Goal: Task Accomplishment & Management: Manage account settings

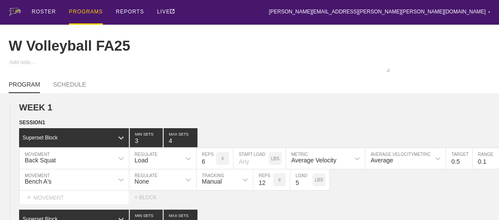
click at [85, 10] on div "PROGRAMS" at bounding box center [86, 12] width 34 height 25
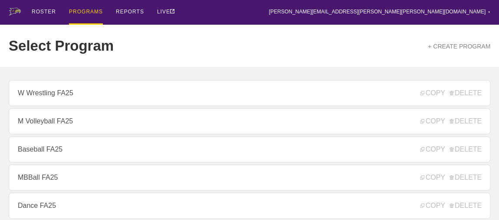
scroll to position [118, 0]
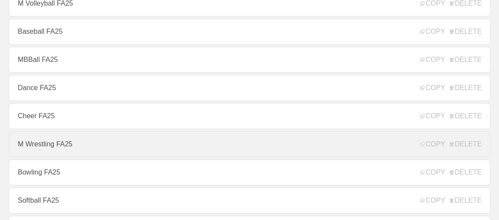
click at [40, 149] on link "M Wrestling FA25" at bounding box center [250, 145] width 482 height 26
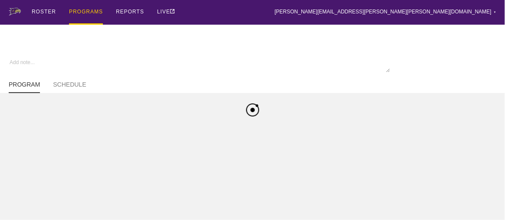
type textarea "x"
type input "M Wrestling FA25"
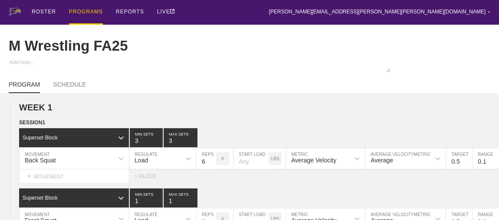
click at [75, 10] on div "PROGRAMS" at bounding box center [86, 12] width 34 height 25
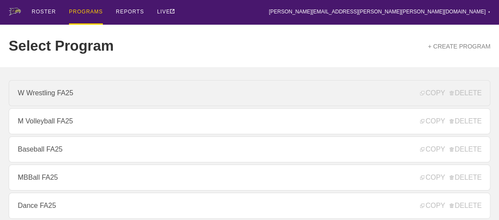
scroll to position [118, 0]
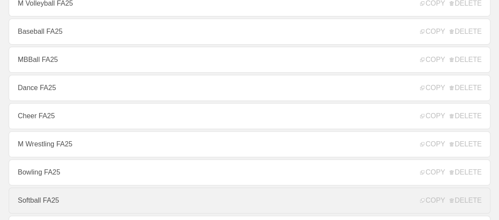
click at [32, 201] on link "Softball FA25" at bounding box center [250, 201] width 482 height 26
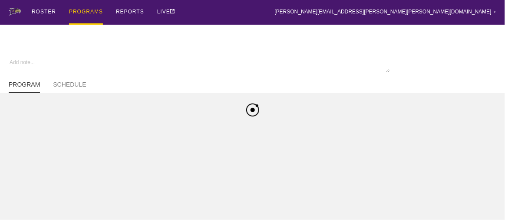
type textarea "x"
type input "Softball FA25"
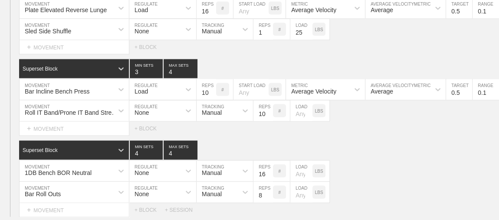
scroll to position [965, 0]
